Goal: Task Accomplishment & Management: Manage account settings

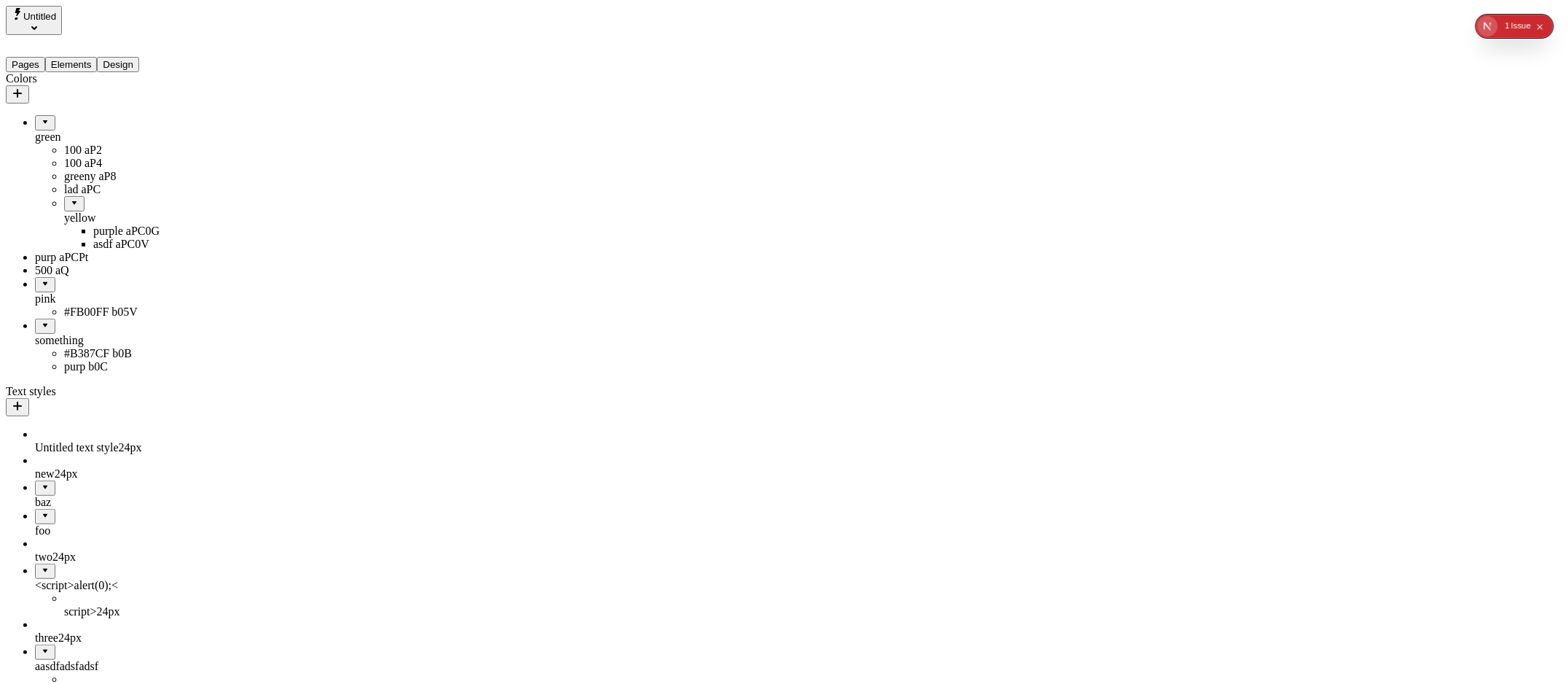
click at [53, 277] on div "500 aQ" at bounding box center [108, 270] width 146 height 13
type input "yellow / 500"
click at [218, 420] on button "Save" at bounding box center [235, 427] width 34 height 15
click at [245, 433] on span "Save" at bounding box center [234, 427] width 22 height 11
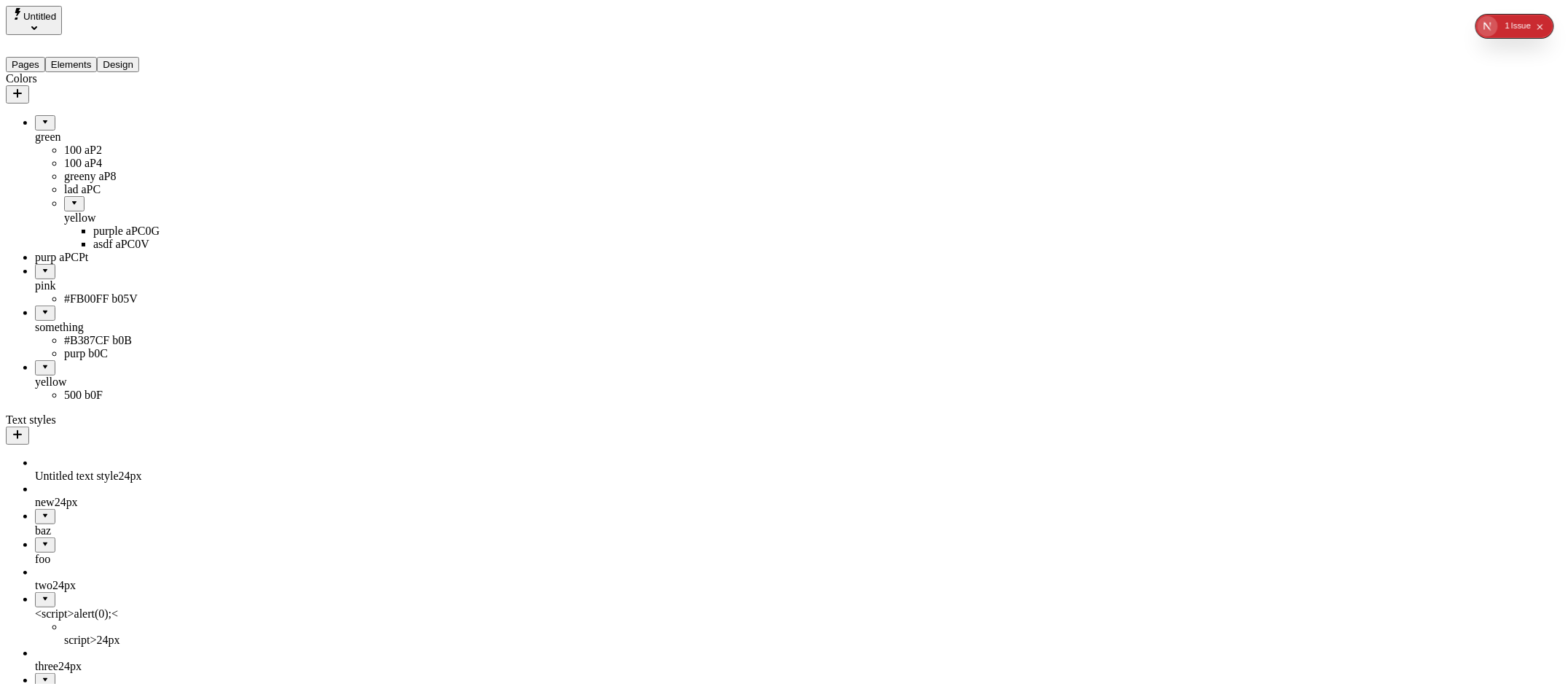
drag, startPoint x: 80, startPoint y: 415, endPoint x: 112, endPoint y: 168, distance: 249.1
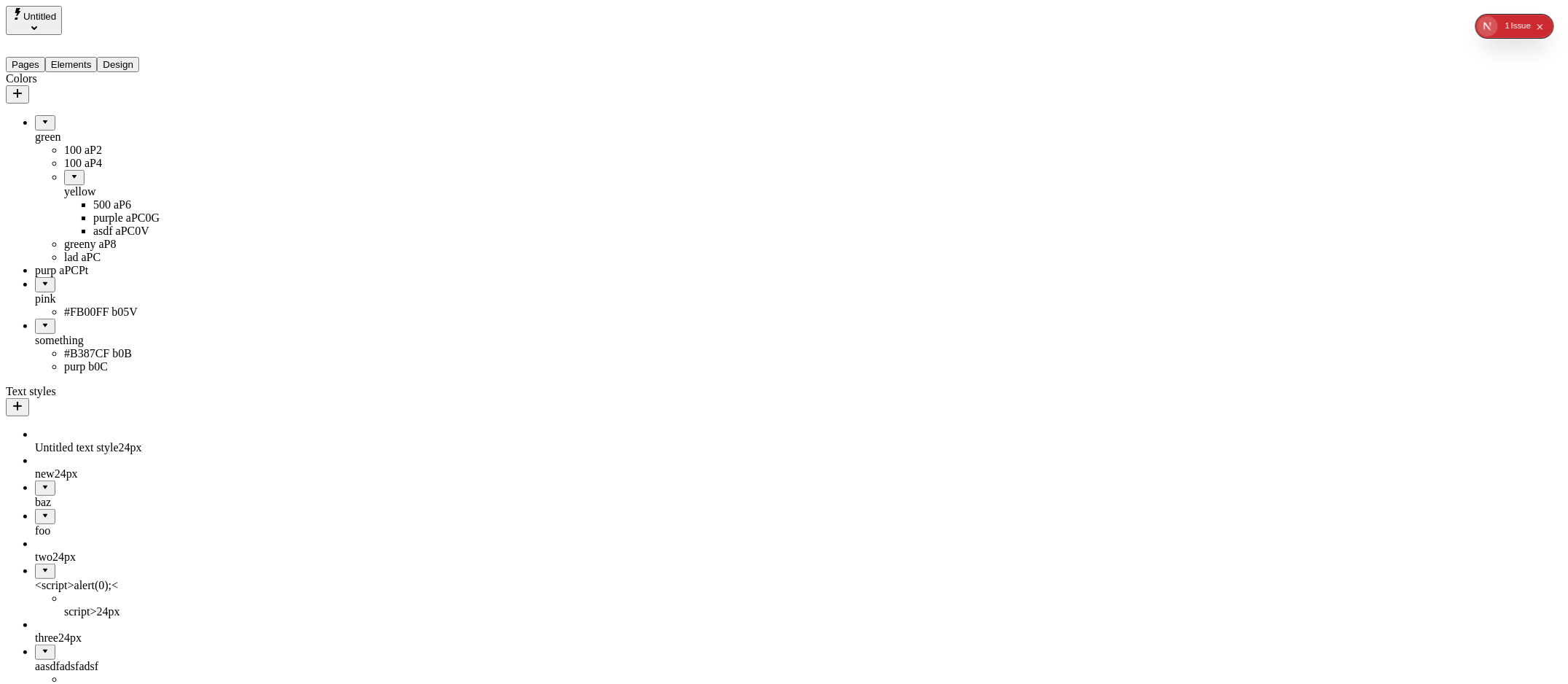
drag, startPoint x: 66, startPoint y: 175, endPoint x: 136, endPoint y: 288, distance: 132.9
drag, startPoint x: 55, startPoint y: 304, endPoint x: 112, endPoint y: 290, distance: 58.7
drag, startPoint x: 80, startPoint y: 221, endPoint x: 58, endPoint y: 320, distance: 101.4
drag, startPoint x: 53, startPoint y: 223, endPoint x: 153, endPoint y: 207, distance: 101.3
drag, startPoint x: 72, startPoint y: 220, endPoint x: 16, endPoint y: 316, distance: 111.1
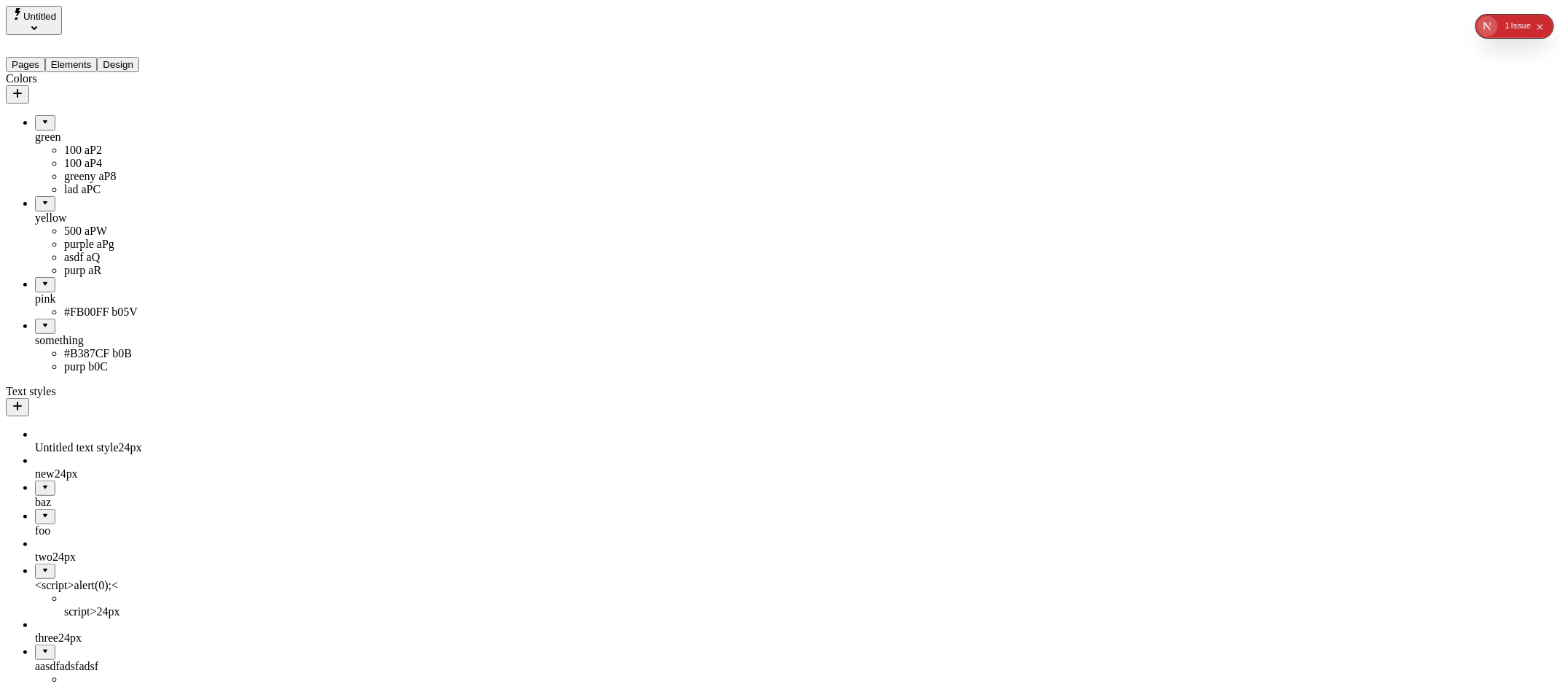
drag, startPoint x: 76, startPoint y: 296, endPoint x: 96, endPoint y: 199, distance: 99.0
drag, startPoint x: 11, startPoint y: 236, endPoint x: 26, endPoint y: 433, distance: 197.6
drag, startPoint x: 36, startPoint y: 350, endPoint x: 123, endPoint y: 342, distance: 87.4
drag, startPoint x: 69, startPoint y: 344, endPoint x: 4, endPoint y: 450, distance: 124.3
drag, startPoint x: 50, startPoint y: 347, endPoint x: 118, endPoint y: 343, distance: 68.1
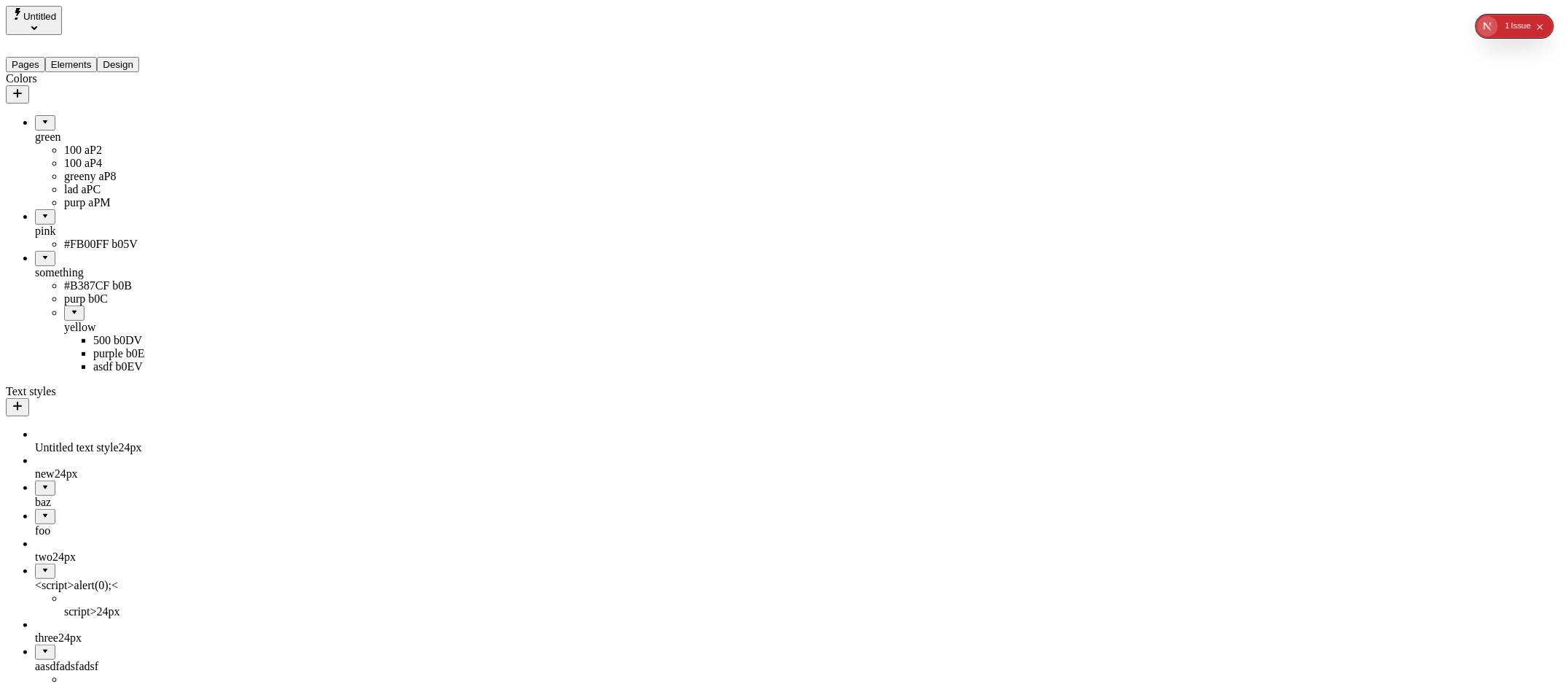
click at [68, 306] on div "purp b0C" at bounding box center [122, 299] width 117 height 13
click at [193, 438] on icon "button" at bounding box center [187, 432] width 12 height 12
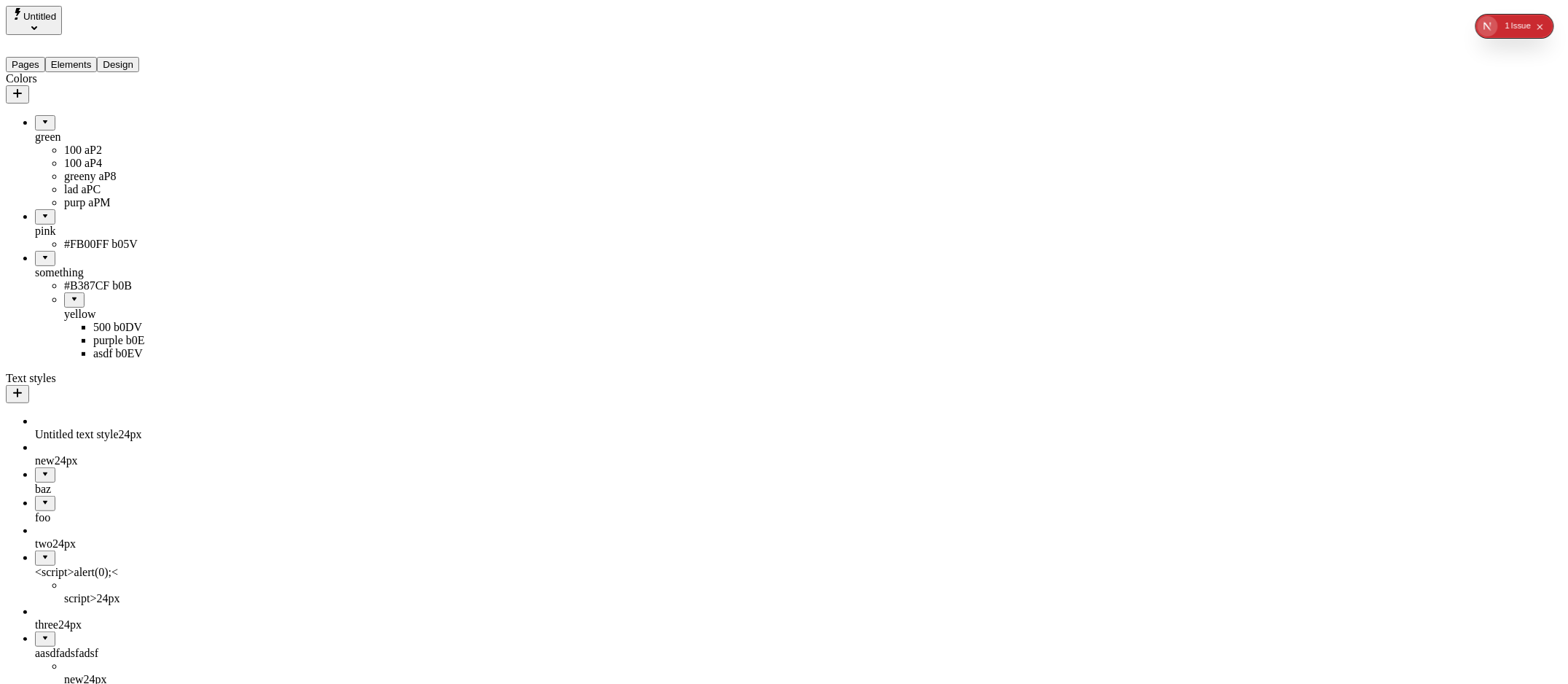
drag, startPoint x: 81, startPoint y: 323, endPoint x: 14, endPoint y: 408, distance: 108.2
drag, startPoint x: 51, startPoint y: 110, endPoint x: 155, endPoint y: 404, distance: 311.9
drag, startPoint x: 71, startPoint y: 322, endPoint x: 15, endPoint y: 406, distance: 101.0
drag, startPoint x: 61, startPoint y: 109, endPoint x: 101, endPoint y: 394, distance: 287.8
drag, startPoint x: 83, startPoint y: 318, endPoint x: 66, endPoint y: 272, distance: 49.0
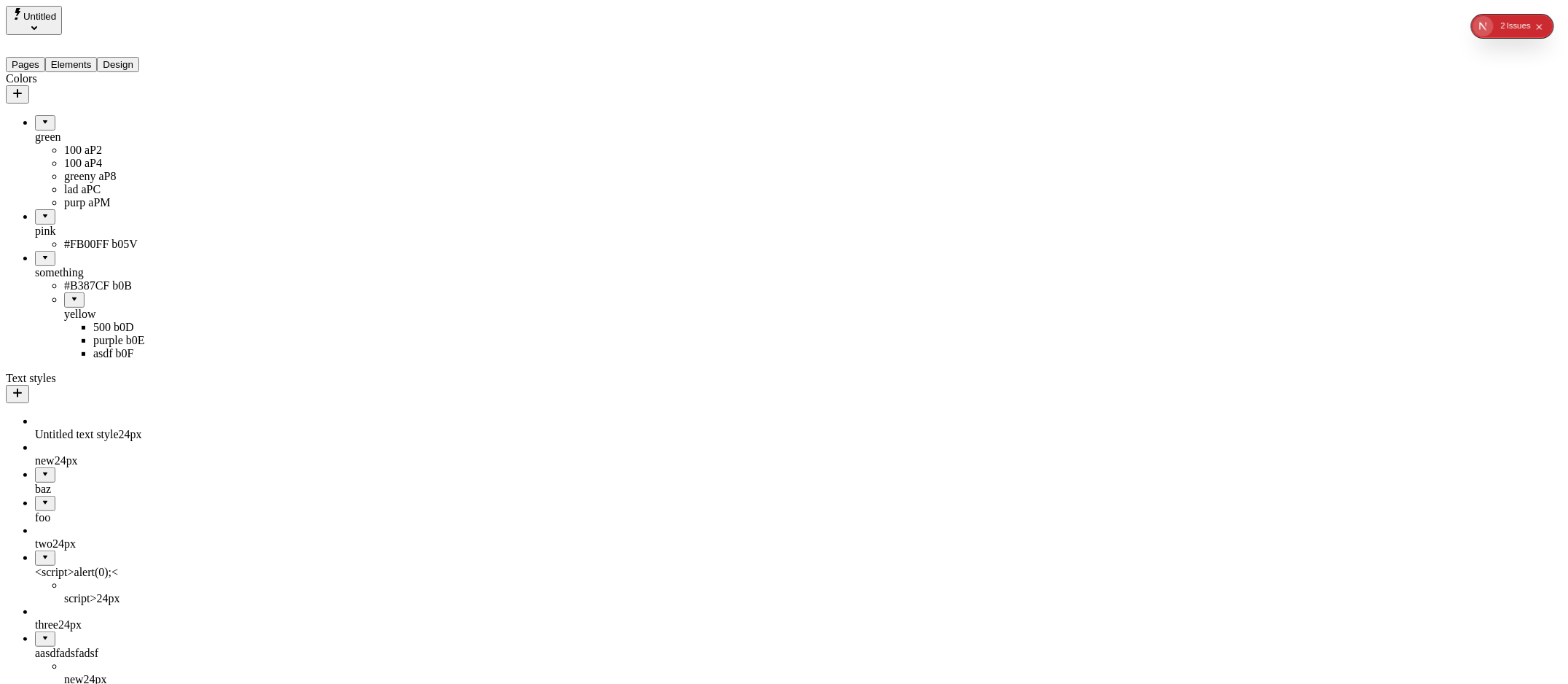
drag, startPoint x: 56, startPoint y: 323, endPoint x: 39, endPoint y: 406, distance: 84.7
drag, startPoint x: 51, startPoint y: 320, endPoint x: 116, endPoint y: 320, distance: 65.0
drag, startPoint x: 62, startPoint y: 220, endPoint x: 89, endPoint y: 297, distance: 81.6
drag, startPoint x: 66, startPoint y: 170, endPoint x: 91, endPoint y: 318, distance: 150.1
click at [81, 293] on div "greeny b0B8" at bounding box center [122, 286] width 117 height 13
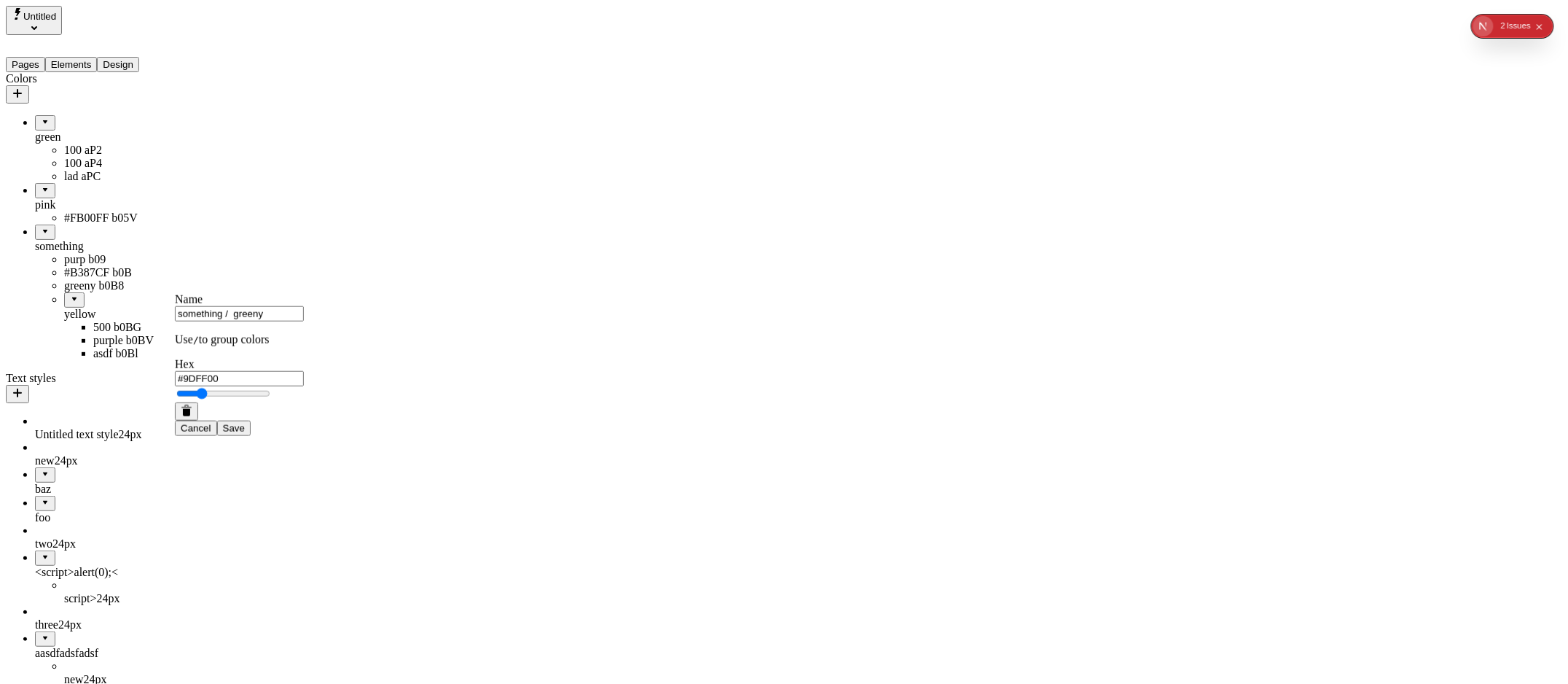
click at [191, 416] on icon "button" at bounding box center [186, 411] width 7 height 7
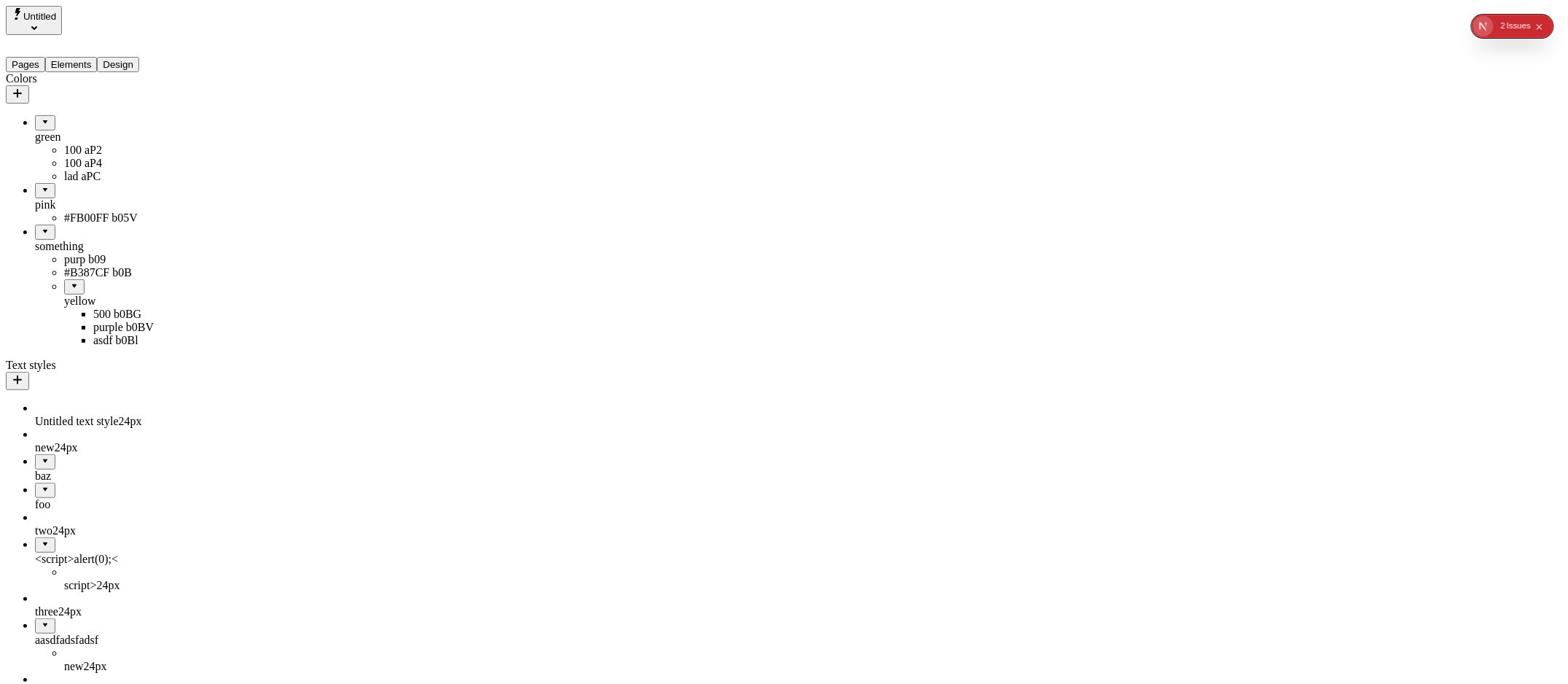
drag, startPoint x: 68, startPoint y: 302, endPoint x: 36, endPoint y: 389, distance: 92.7
drag, startPoint x: 64, startPoint y: 305, endPoint x: 47, endPoint y: 387, distance: 83.7
drag, startPoint x: 48, startPoint y: 307, endPoint x: 47, endPoint y: 382, distance: 75.0
drag, startPoint x: 55, startPoint y: 304, endPoint x: 55, endPoint y: 384, distance: 80.0
drag, startPoint x: 74, startPoint y: 303, endPoint x: 69, endPoint y: 380, distance: 77.2
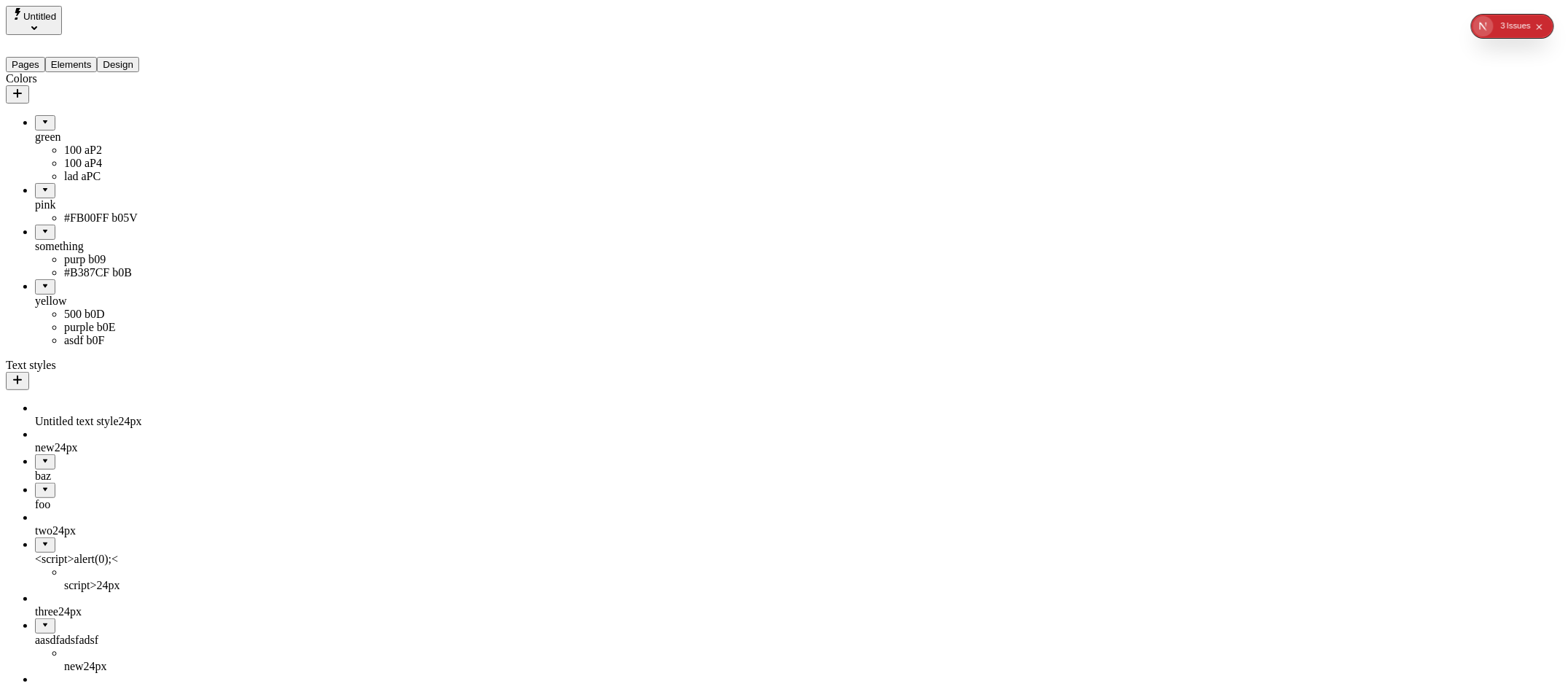
drag, startPoint x: 53, startPoint y: 309, endPoint x: 128, endPoint y: 297, distance: 76.0
drag, startPoint x: 83, startPoint y: 307, endPoint x: 53, endPoint y: 377, distance: 76.2
drag, startPoint x: 53, startPoint y: 292, endPoint x: 67, endPoint y: 116, distance: 176.6
drag, startPoint x: 48, startPoint y: 107, endPoint x: 109, endPoint y: 337, distance: 238.0
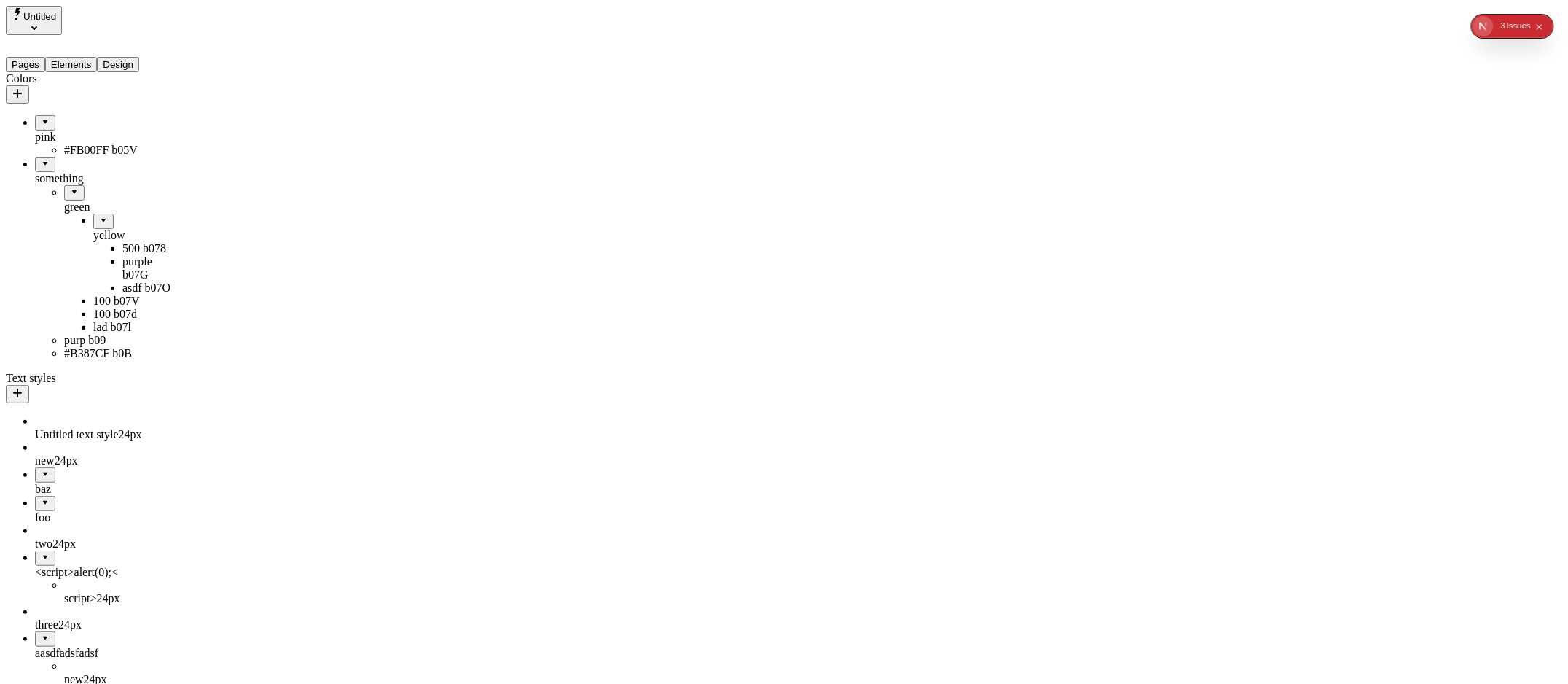
drag, startPoint x: 55, startPoint y: 172, endPoint x: 109, endPoint y: 375, distance: 210.1
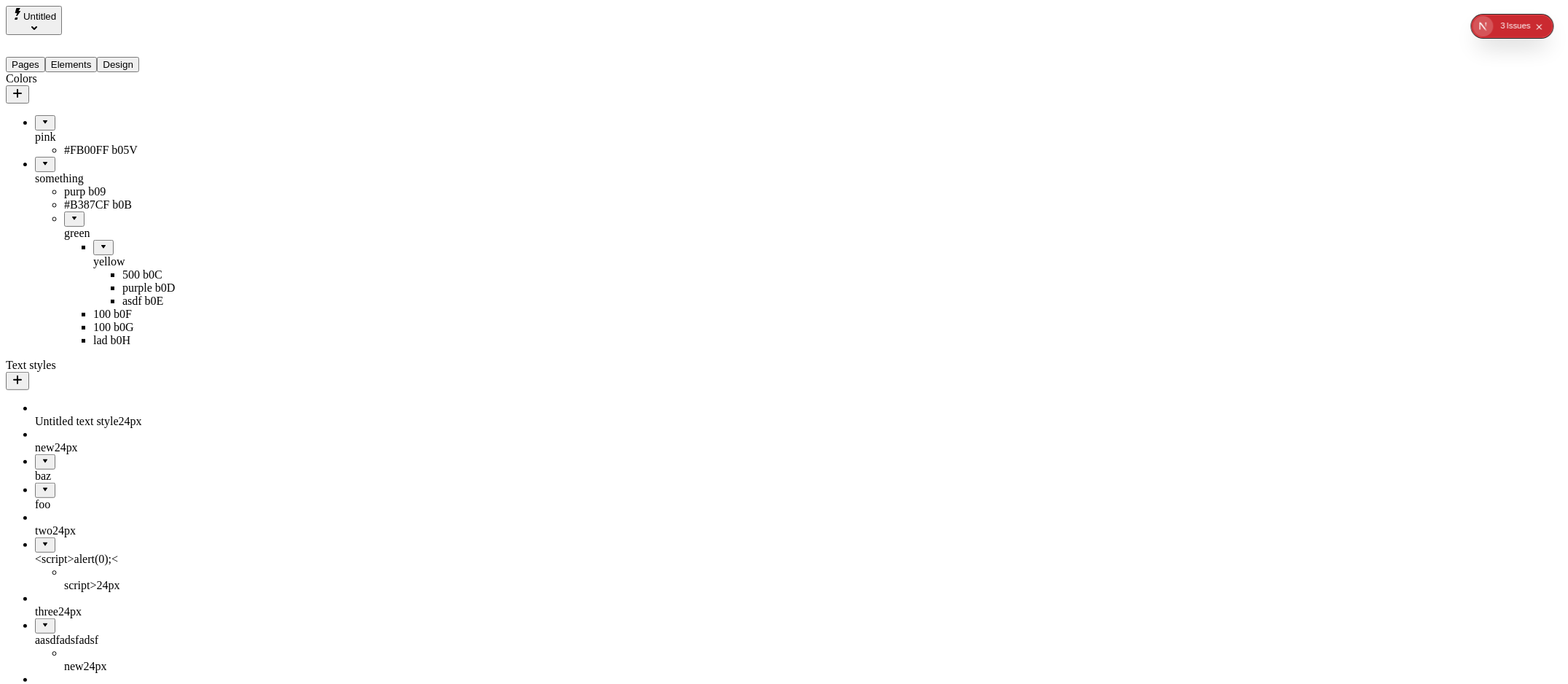
drag, startPoint x: 83, startPoint y: 216, endPoint x: 51, endPoint y: 385, distance: 172.0
drag, startPoint x: 70, startPoint y: 219, endPoint x: 63, endPoint y: 381, distance: 162.2
drag, startPoint x: 53, startPoint y: 215, endPoint x: -20, endPoint y: 382, distance: 182.3
drag, startPoint x: 58, startPoint y: 216, endPoint x: 63, endPoint y: 367, distance: 151.1
drag, startPoint x: 58, startPoint y: 215, endPoint x: 45, endPoint y: 379, distance: 164.5
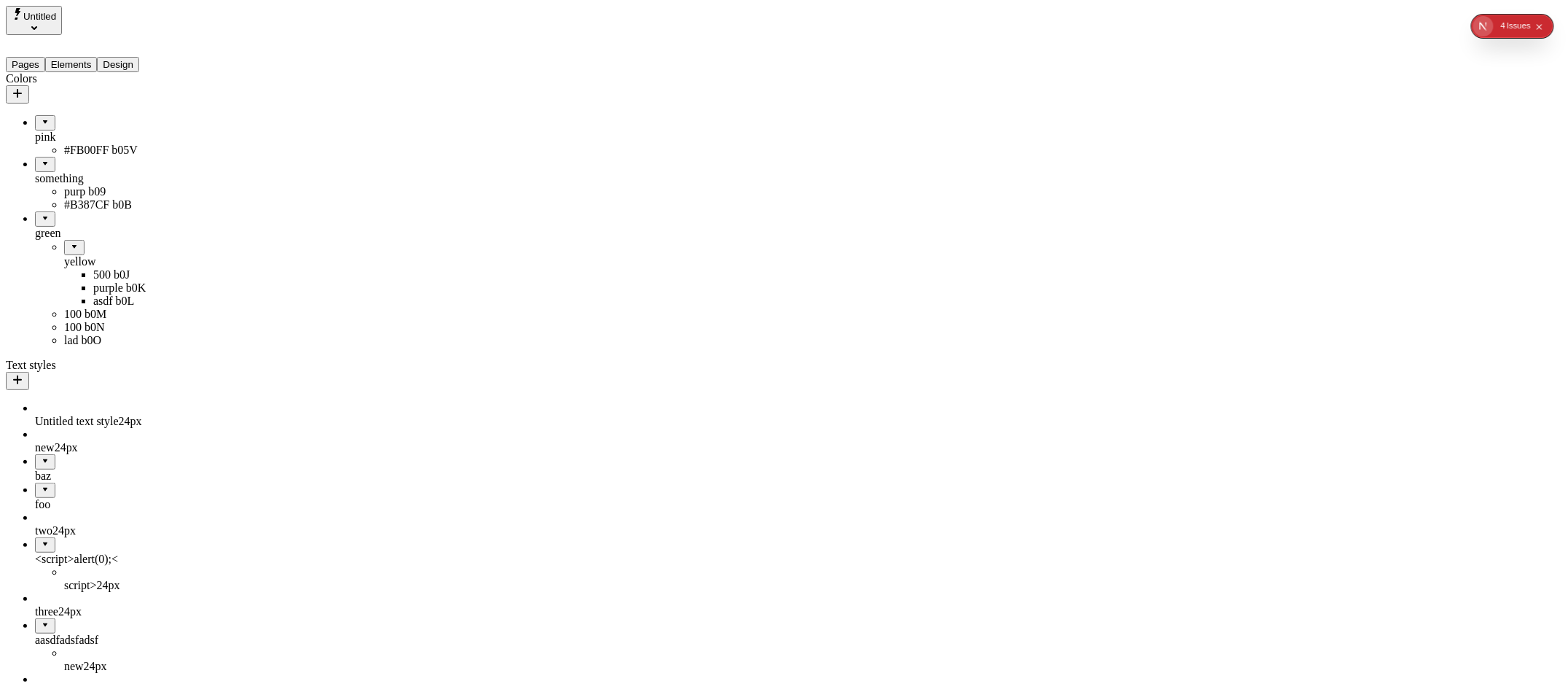
drag, startPoint x: 44, startPoint y: 217, endPoint x: 126, endPoint y: 209, distance: 82.4
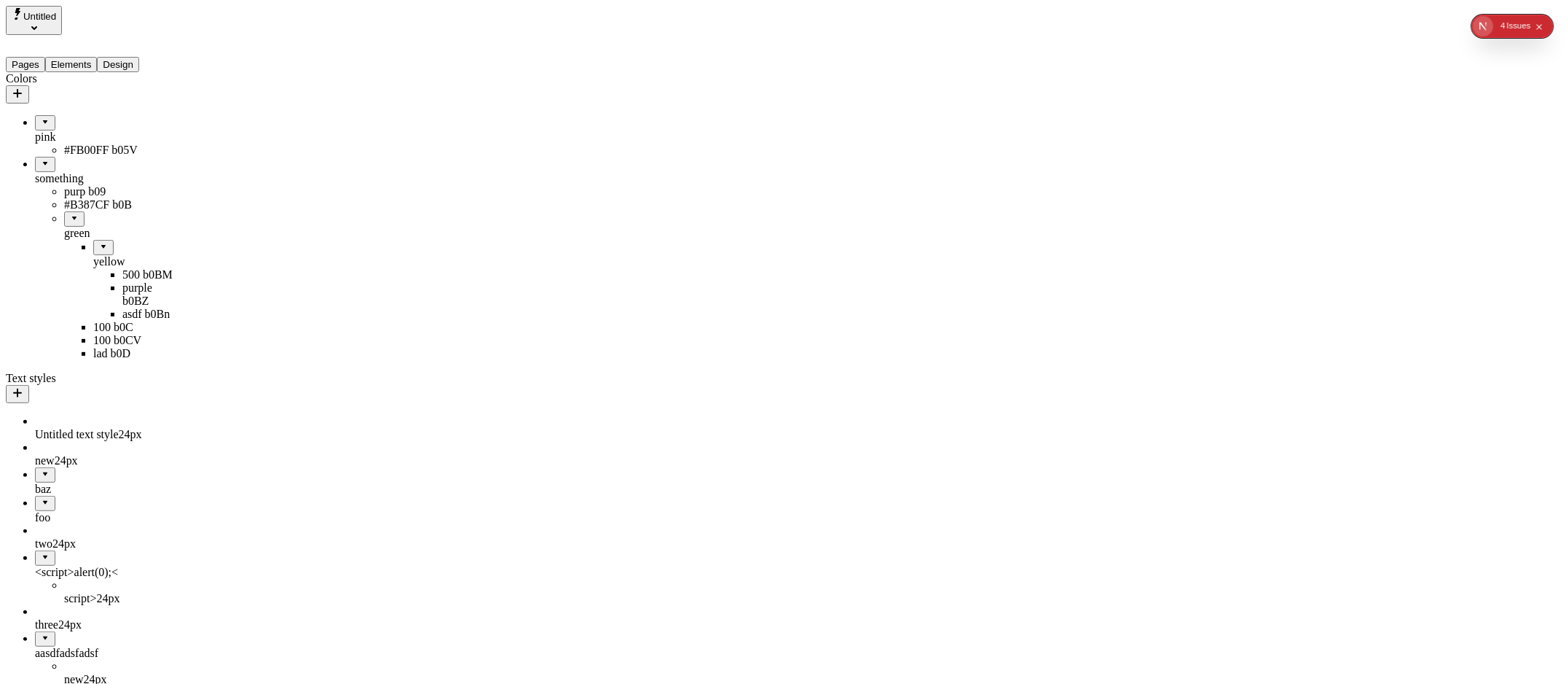
drag, startPoint x: 85, startPoint y: 216, endPoint x: 36, endPoint y: 368, distance: 159.7
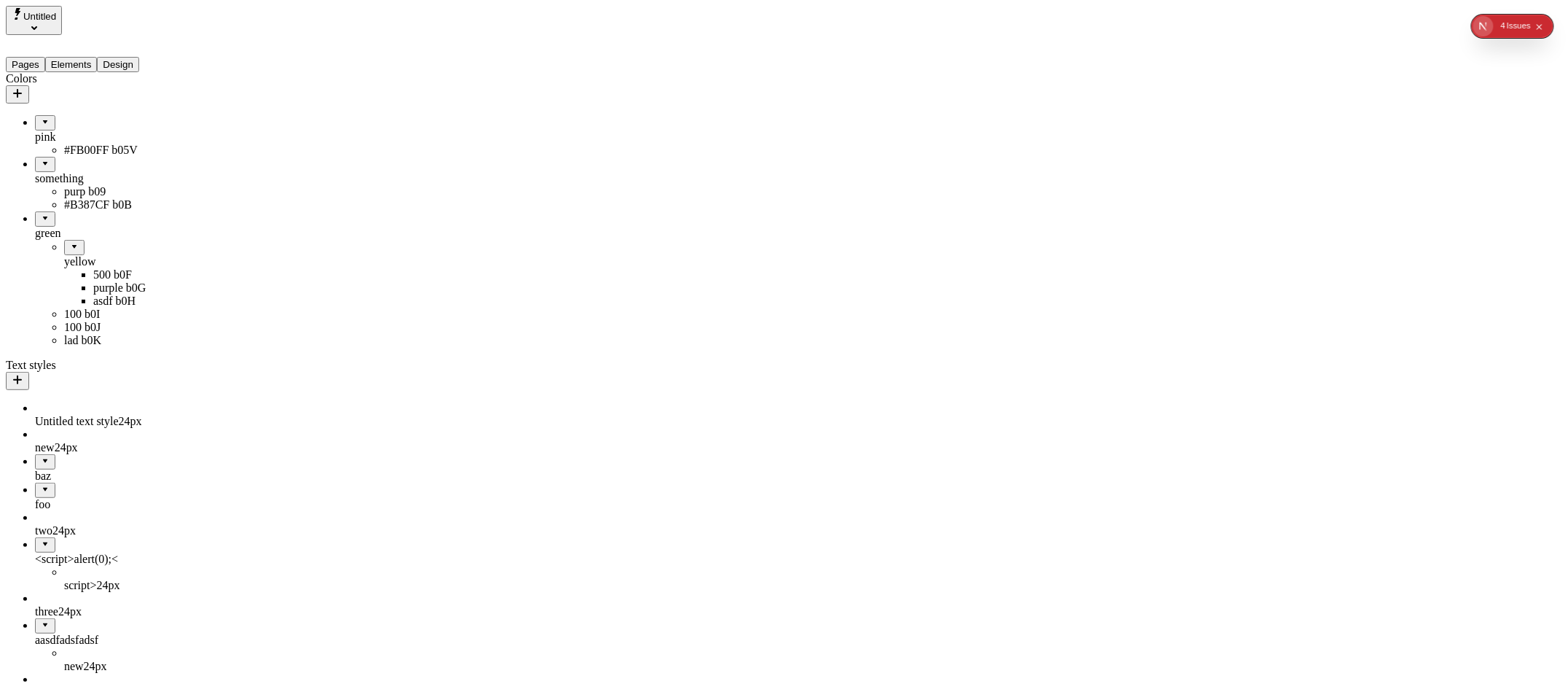
click at [74, 199] on div "#B387CF b0B" at bounding box center [122, 205] width 117 height 13
click at [191, 307] on icon "button" at bounding box center [186, 303] width 7 height 7
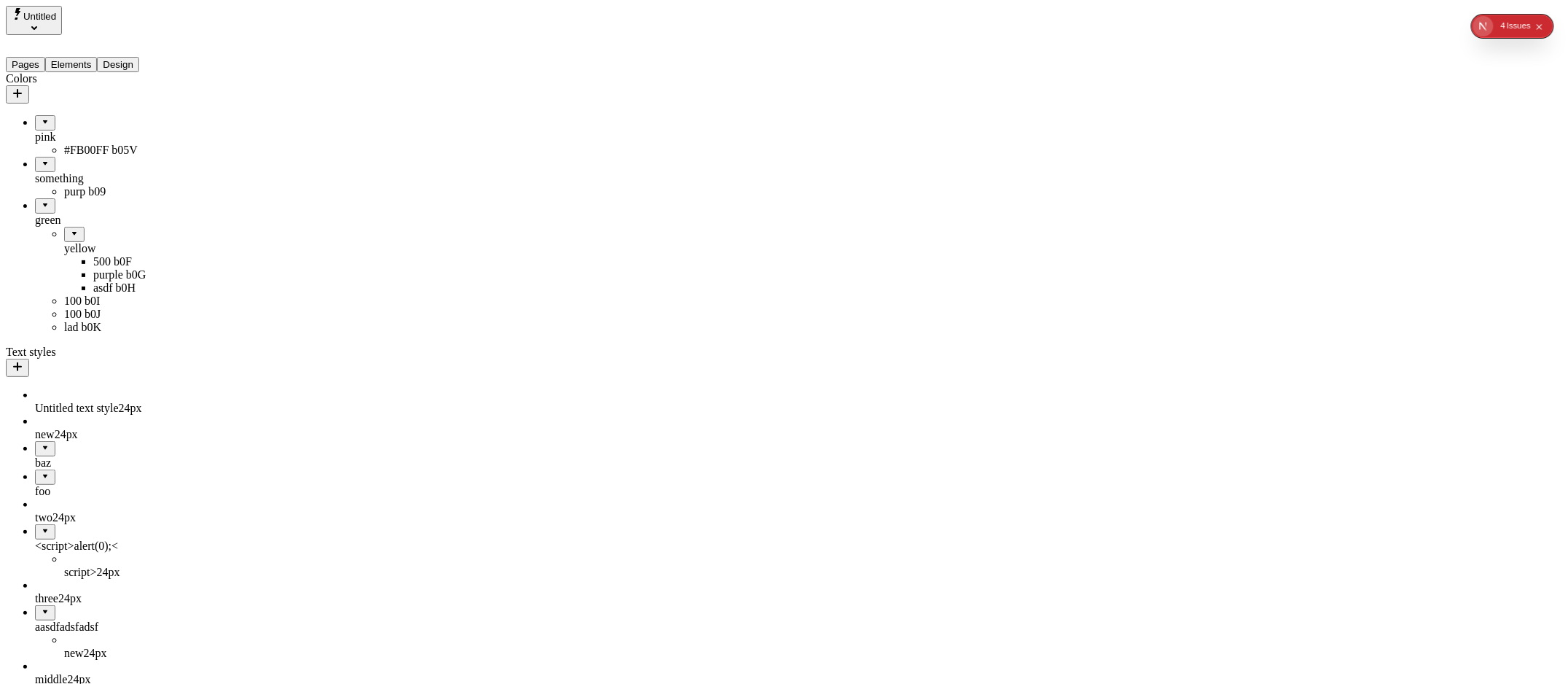
drag, startPoint x: 39, startPoint y: 192, endPoint x: 126, endPoint y: 185, distance: 87.3
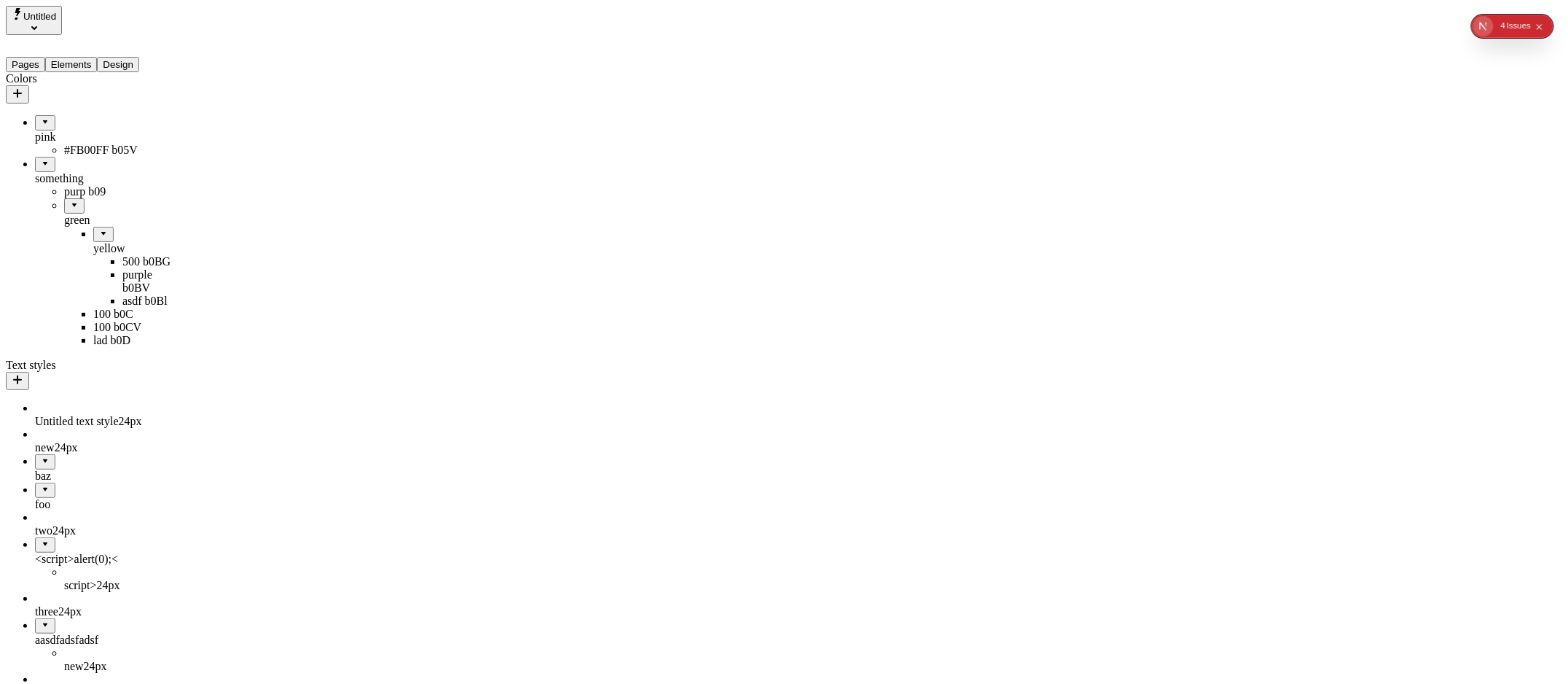
drag, startPoint x: 93, startPoint y: 192, endPoint x: 40, endPoint y: 366, distance: 181.9
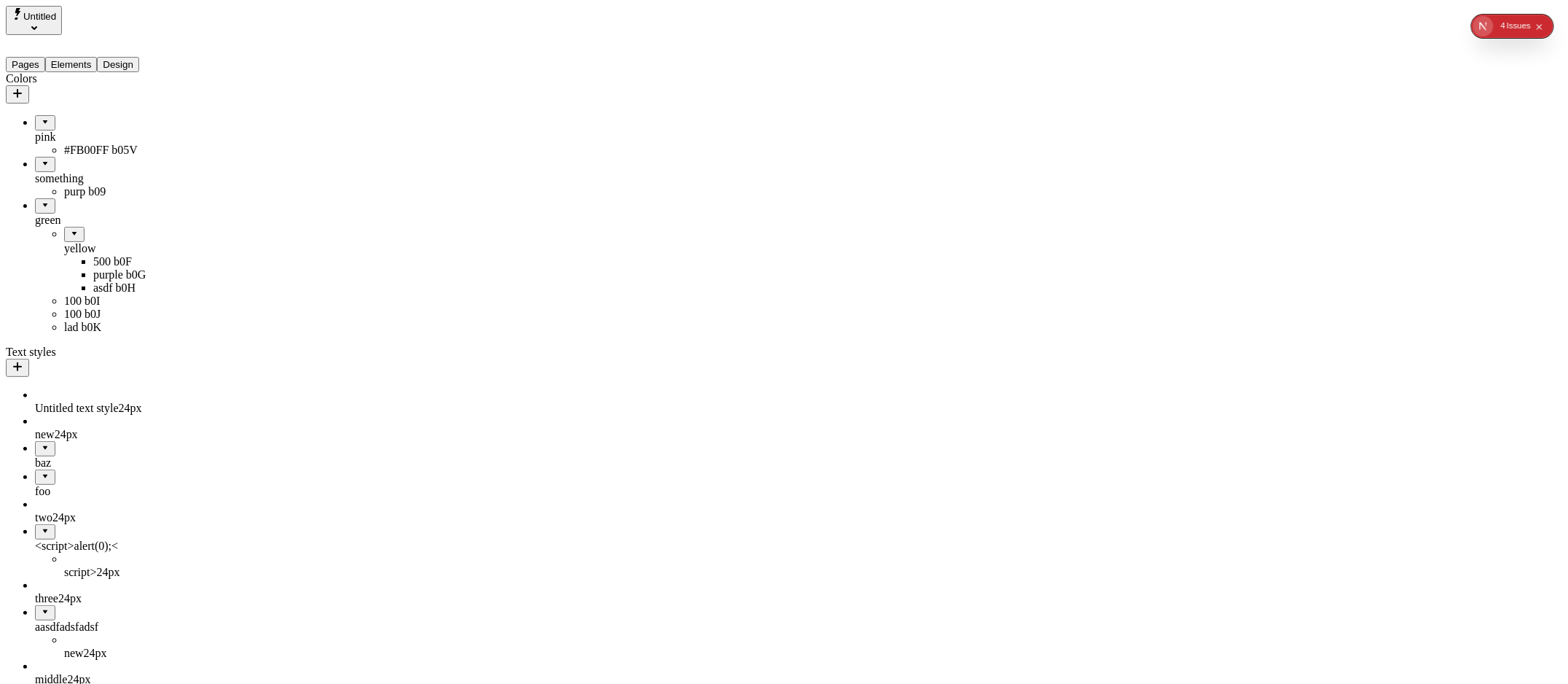
drag, startPoint x: 59, startPoint y: 199, endPoint x: 149, endPoint y: 196, distance: 90.0
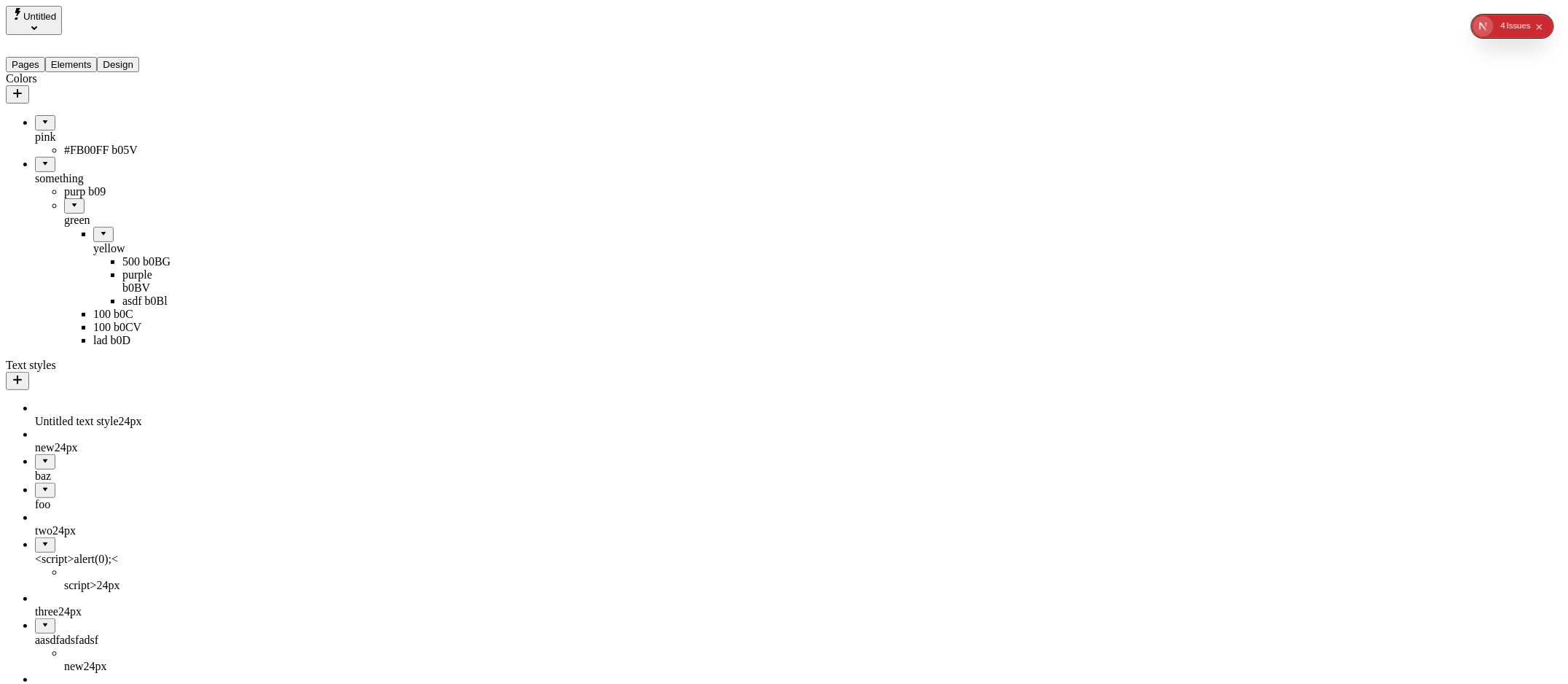
drag, startPoint x: 82, startPoint y: 194, endPoint x: 112, endPoint y: 162, distance: 43.9
drag, startPoint x: 78, startPoint y: 167, endPoint x: 113, endPoint y: 353, distance: 189.3
drag, startPoint x: 68, startPoint y: 193, endPoint x: 58, endPoint y: 378, distance: 185.3
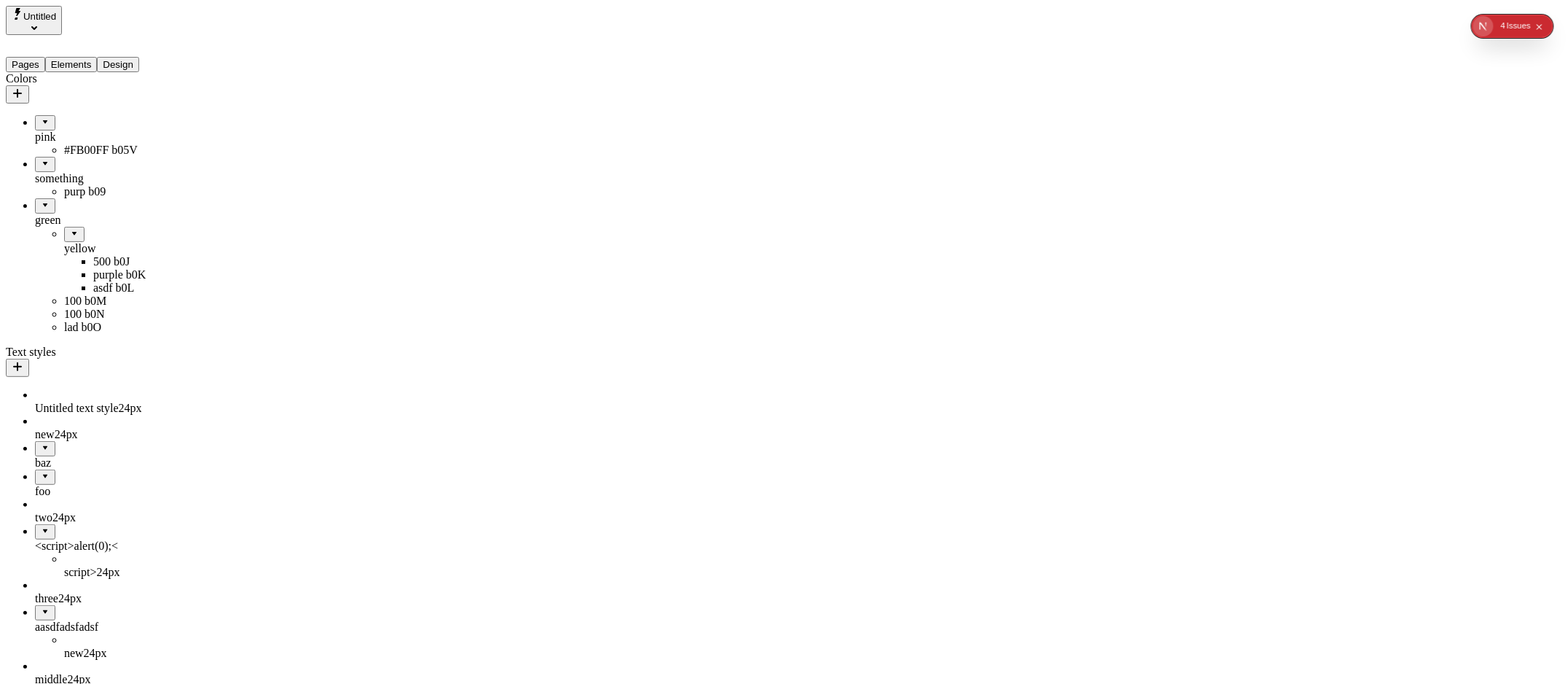
drag, startPoint x: 68, startPoint y: 211, endPoint x: 89, endPoint y: 180, distance: 37.4
drag, startPoint x: 39, startPoint y: 219, endPoint x: 70, endPoint y: 181, distance: 49.0
drag, startPoint x: 58, startPoint y: 213, endPoint x: 77, endPoint y: 170, distance: 47.0
drag, startPoint x: 76, startPoint y: 176, endPoint x: 53, endPoint y: 269, distance: 95.8
drag, startPoint x: 59, startPoint y: 174, endPoint x: 39, endPoint y: 280, distance: 107.9
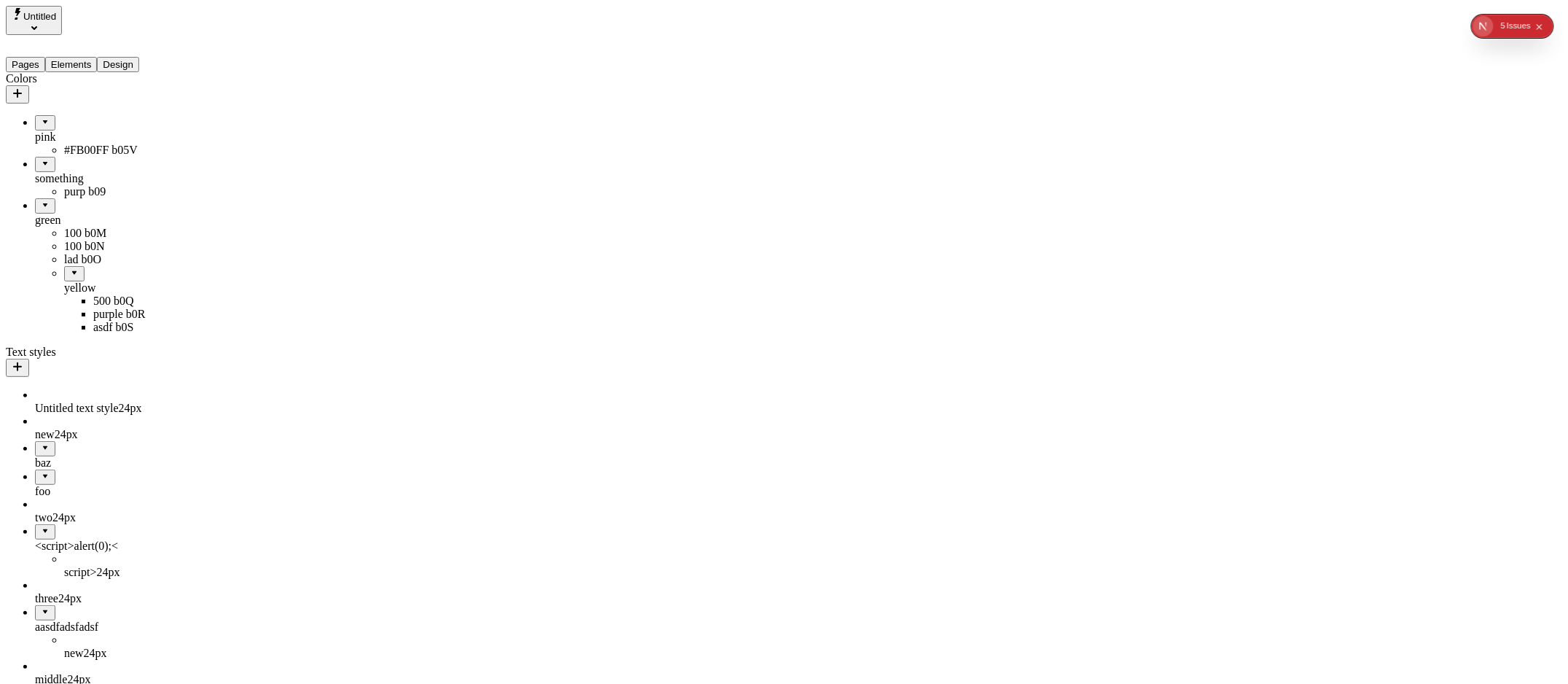
drag, startPoint x: 52, startPoint y: 276, endPoint x: 28, endPoint y: 184, distance: 95.1
drag, startPoint x: 58, startPoint y: 282, endPoint x: 35, endPoint y: 376, distance: 96.8
drag, startPoint x: 53, startPoint y: 108, endPoint x: 75, endPoint y: 358, distance: 251.0
drag, startPoint x: 50, startPoint y: 287, endPoint x: 133, endPoint y: 189, distance: 128.4
drag, startPoint x: 112, startPoint y: 195, endPoint x: 139, endPoint y: 133, distance: 67.6
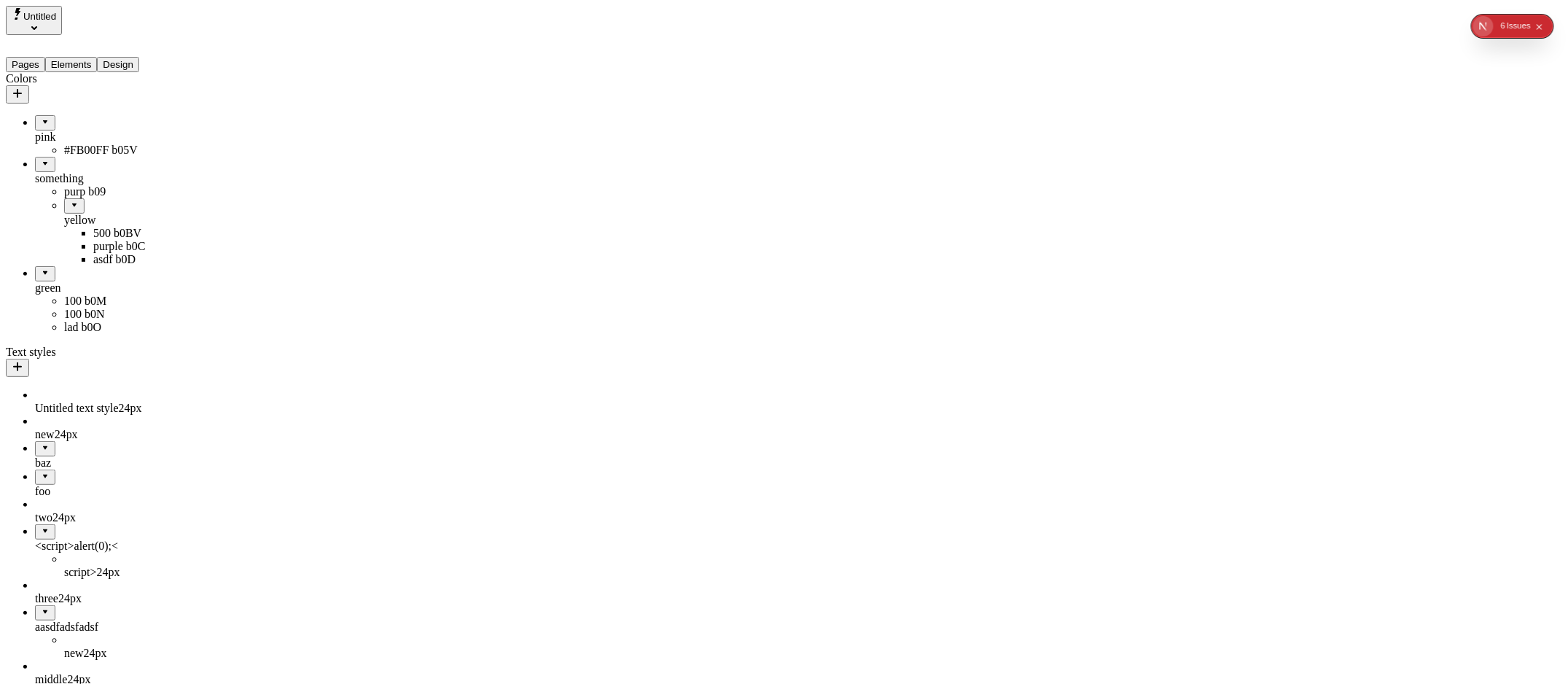
drag, startPoint x: 84, startPoint y: 201, endPoint x: 120, endPoint y: 137, distance: 73.4
